Goal: Navigation & Orientation: Find specific page/section

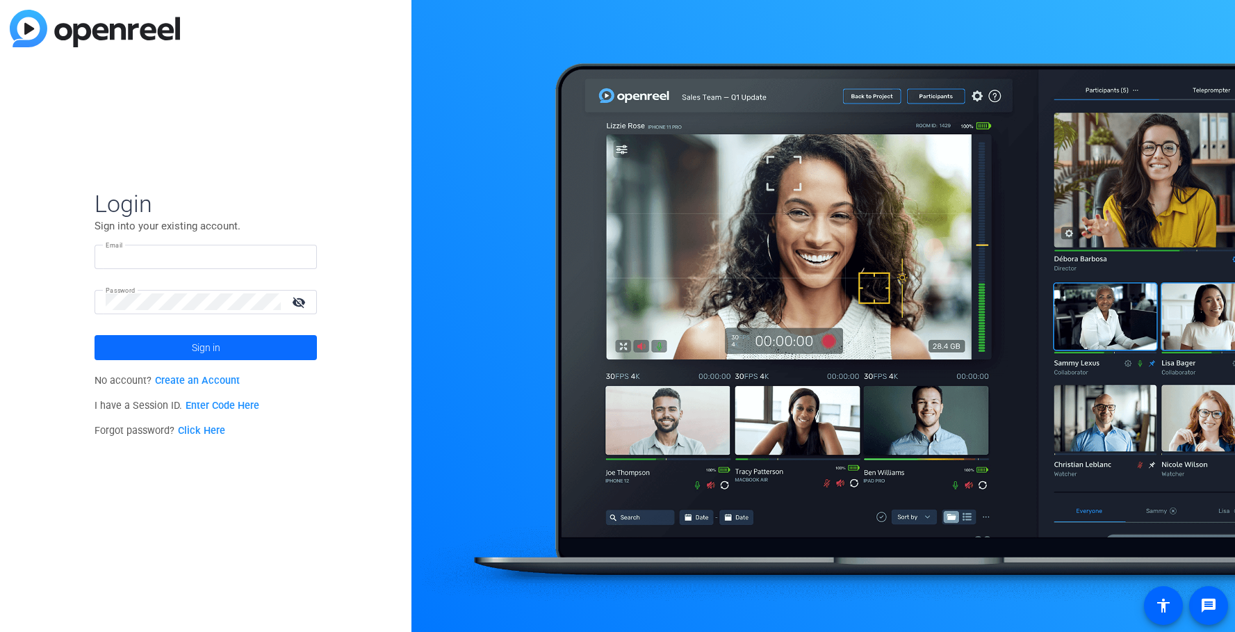
type input "[PERSON_NAME][EMAIL_ADDRESS][PERSON_NAME][DOMAIN_NAME]"
click at [290, 355] on span at bounding box center [206, 347] width 222 height 33
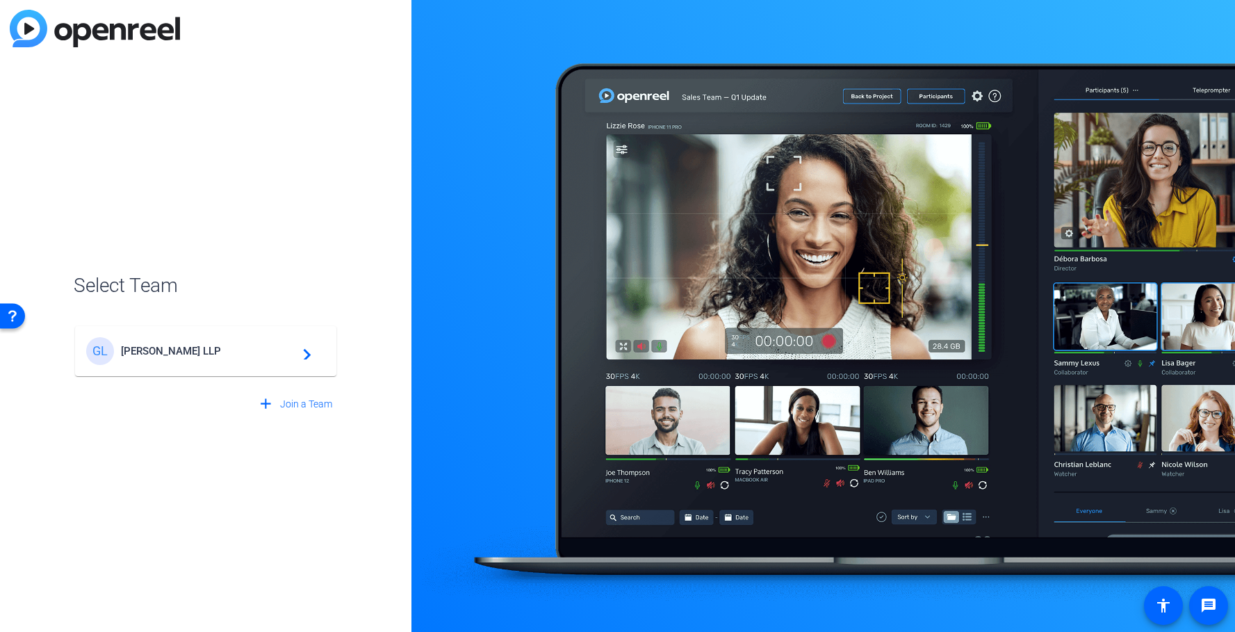
click at [167, 367] on mat-card-content "[PERSON_NAME] LLP navigate_next" at bounding box center [205, 351] width 261 height 50
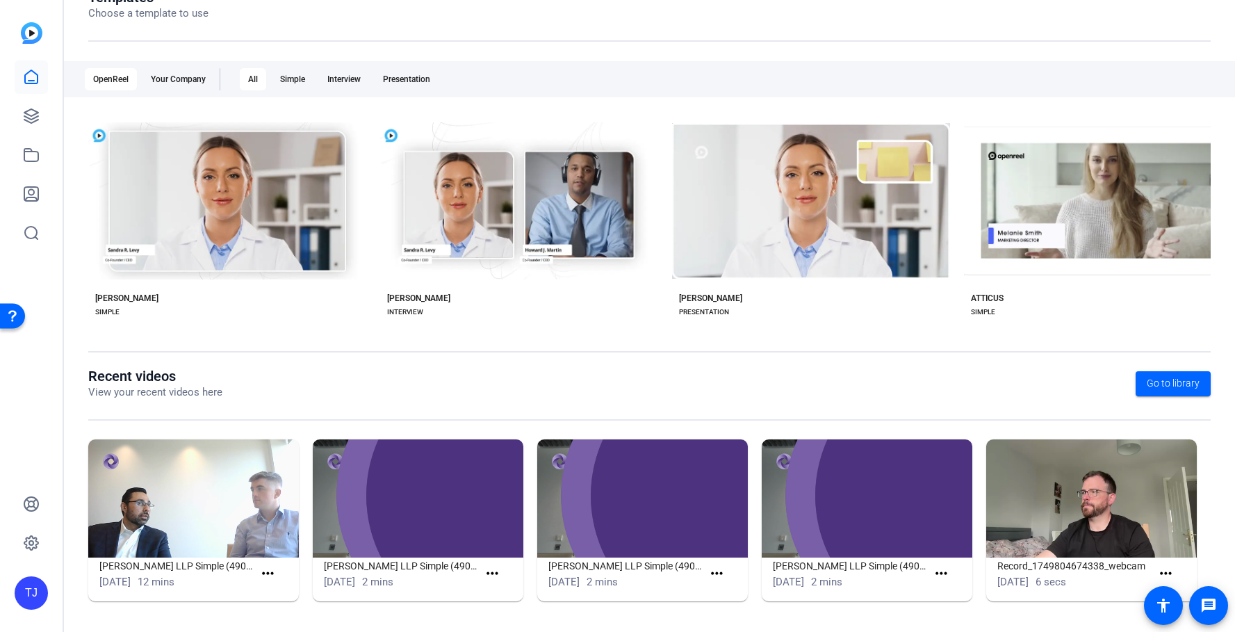
scroll to position [179, 0]
click at [37, 122] on icon at bounding box center [31, 116] width 17 height 17
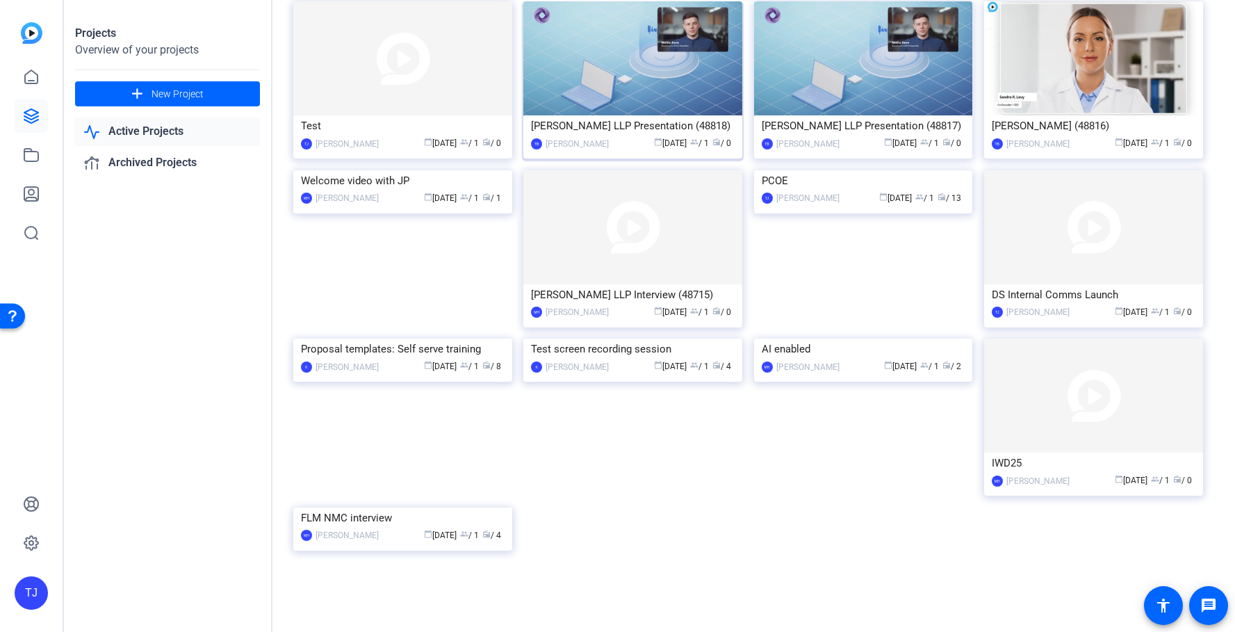
scroll to position [885, 0]
